Goal: Task Accomplishment & Management: Use online tool/utility

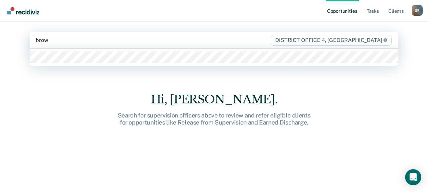
type input "brown"
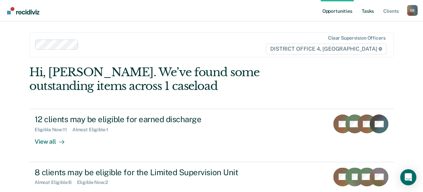
click at [368, 8] on link "Tasks" at bounding box center [367, 11] width 15 height 22
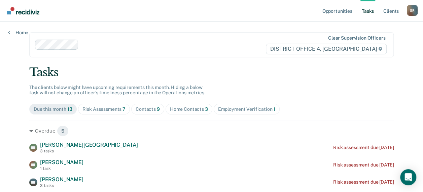
click at [188, 110] on div "Home Contacts 3" at bounding box center [189, 110] width 38 height 6
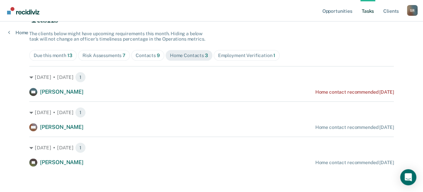
scroll to position [55, 0]
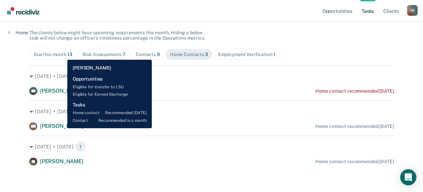
click at [62, 129] on span "[PERSON_NAME]" at bounding box center [61, 126] width 43 height 6
